Goal: Task Accomplishment & Management: Manage account settings

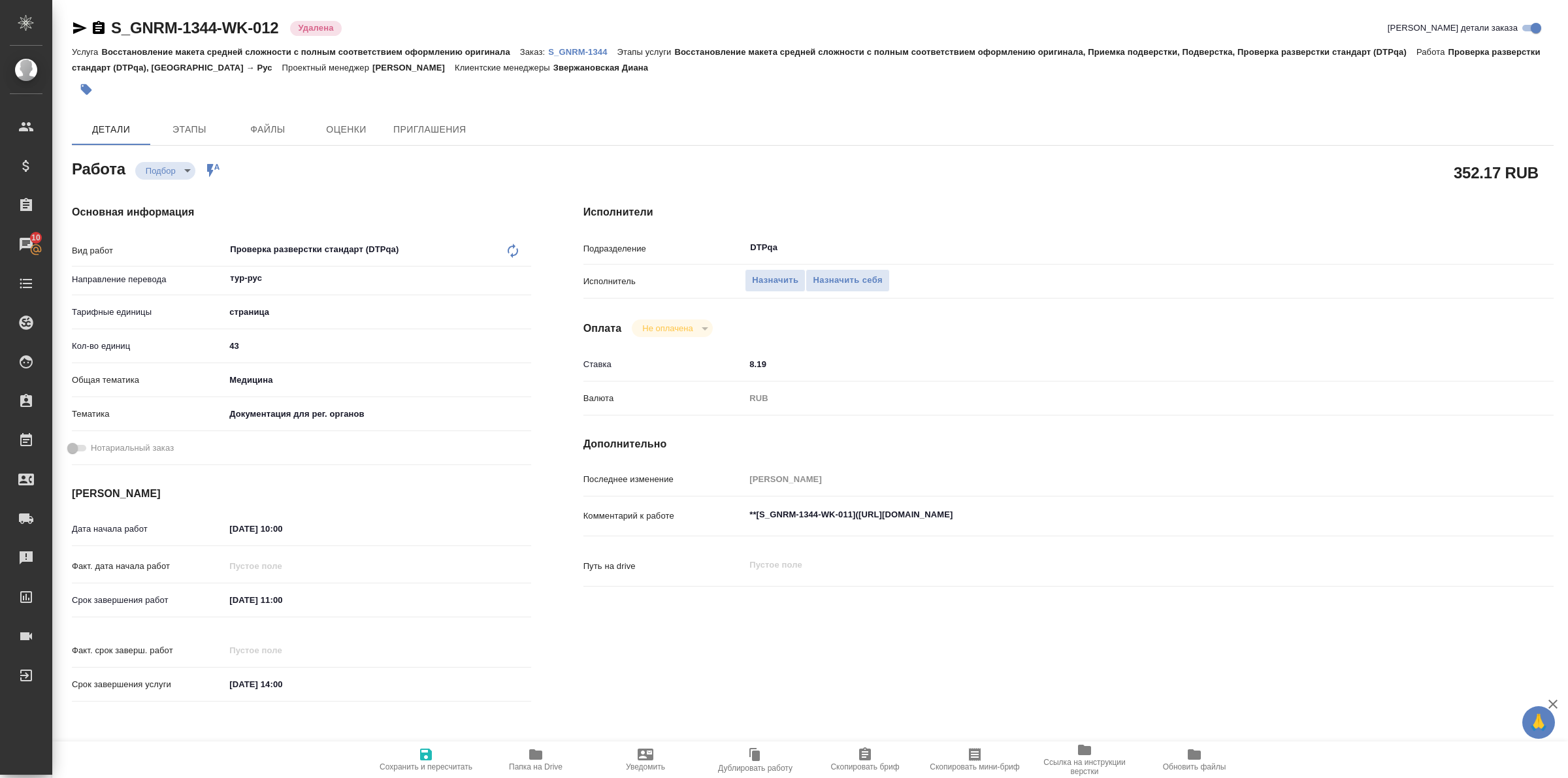
click at [580, 49] on p "S_GNRM-1344" at bounding box center [582, 52] width 68 height 10
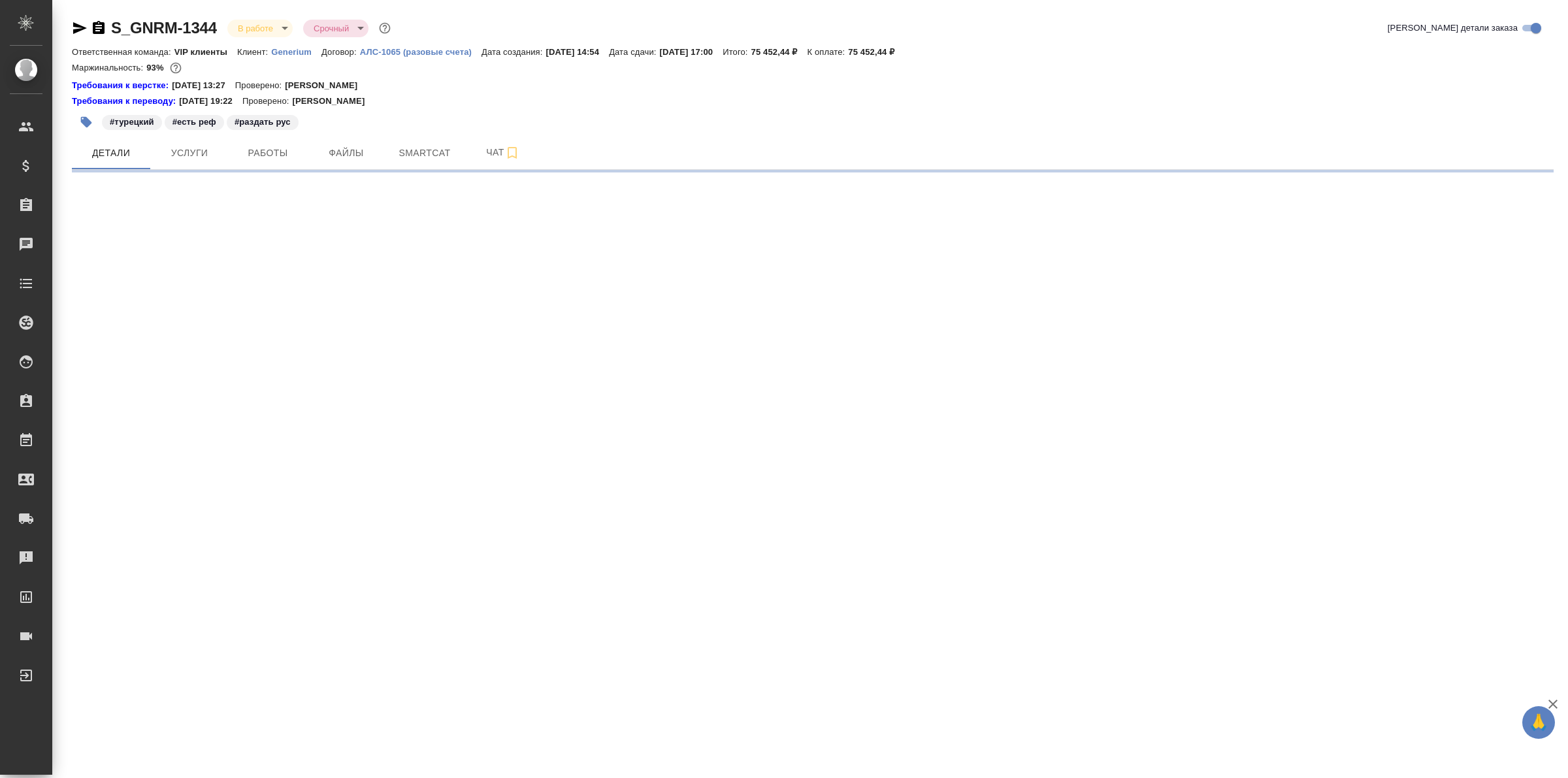
select select "RU"
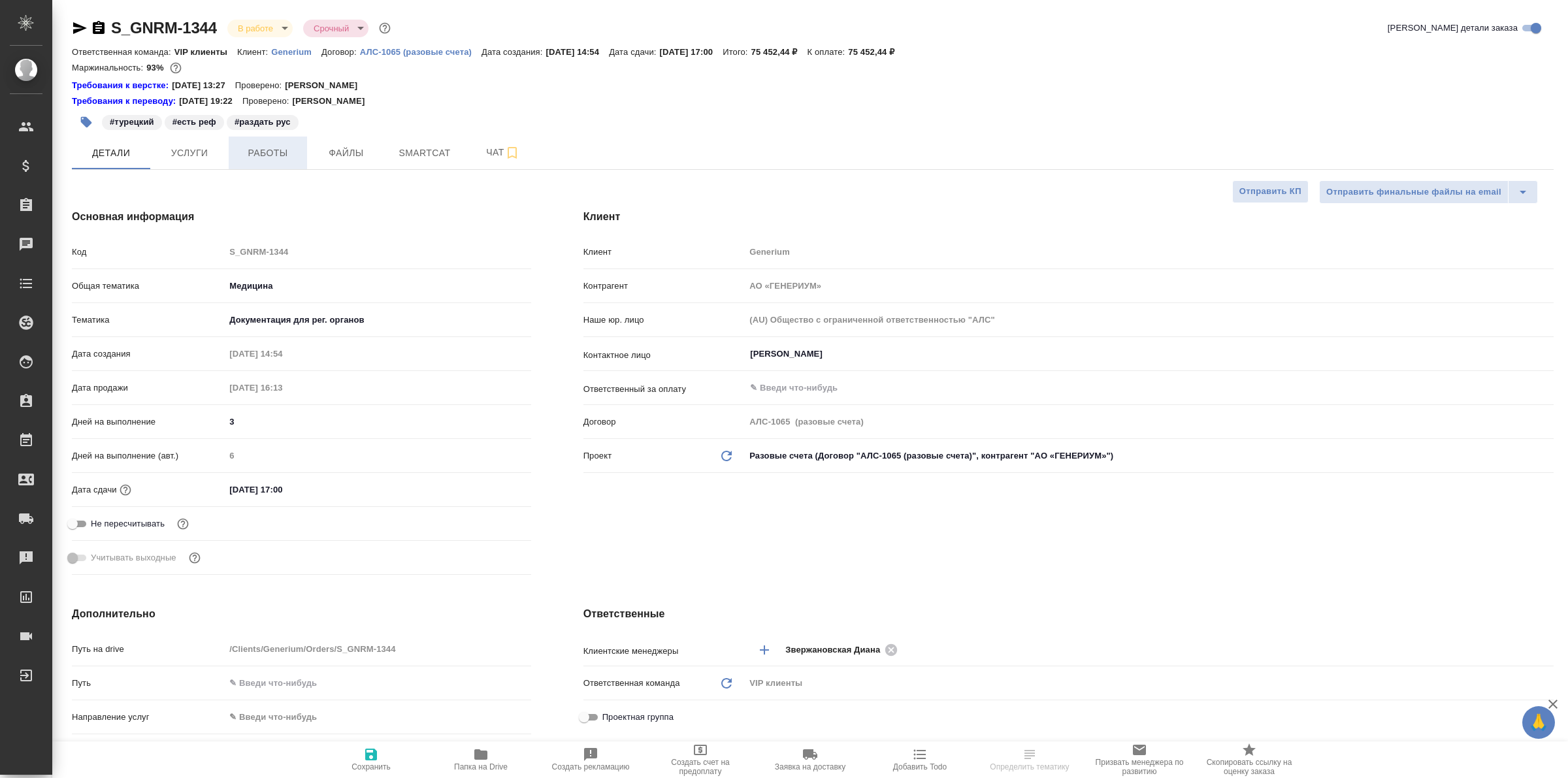
type textarea "x"
click at [262, 157] on span "Работы" at bounding box center [268, 153] width 62 height 17
type input "[PERSON_NAME]"
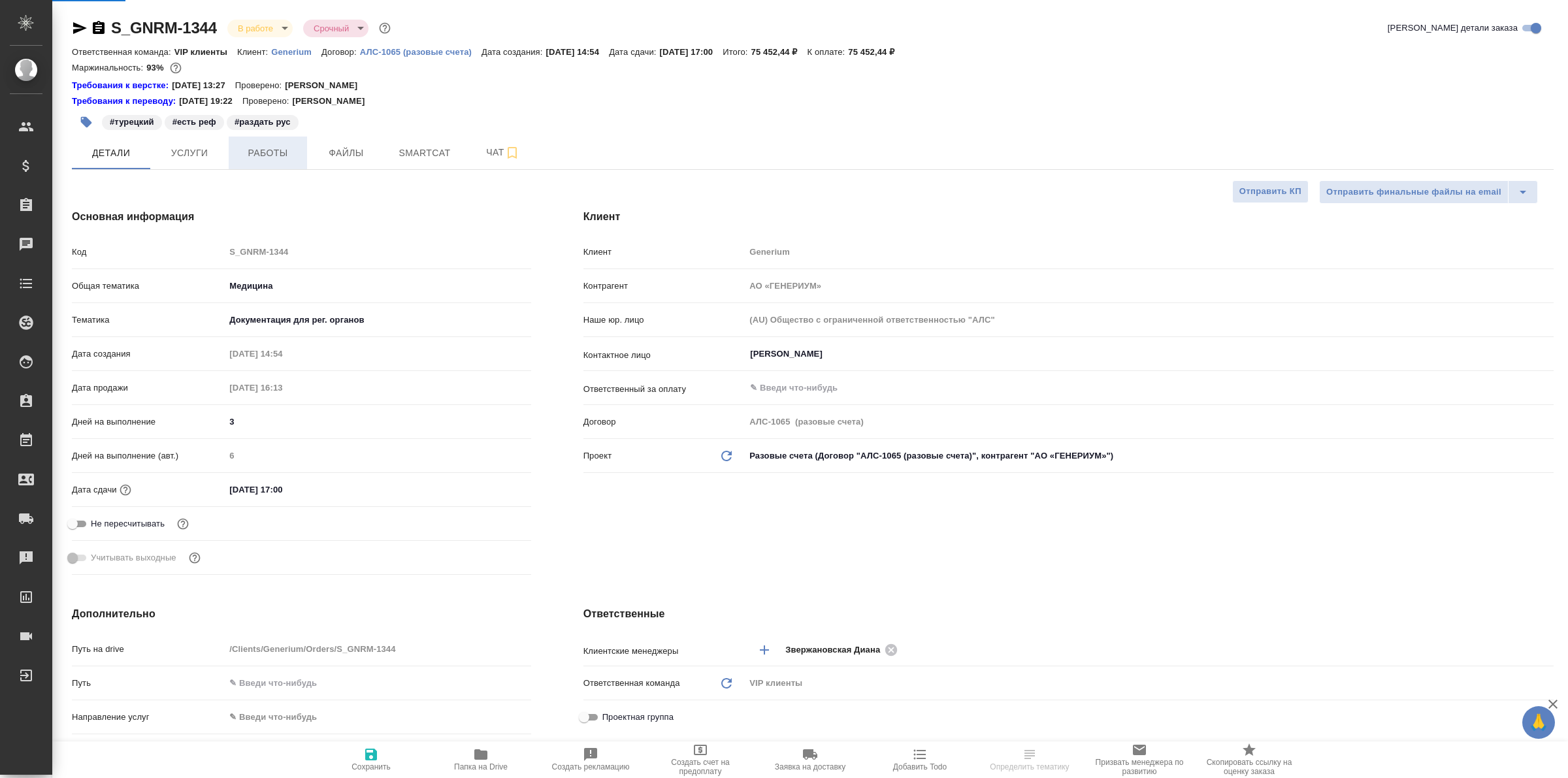
type input "[PERSON_NAME]"
